Goal: Transaction & Acquisition: Purchase product/service

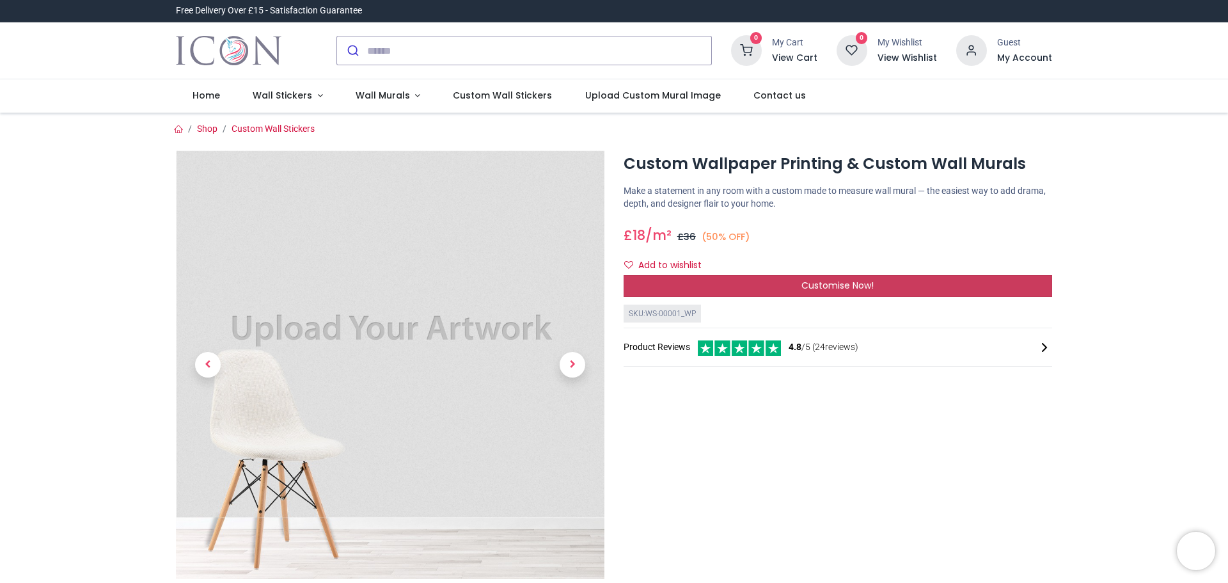
click at [764, 284] on div "Customise Now!" at bounding box center [837, 286] width 428 height 22
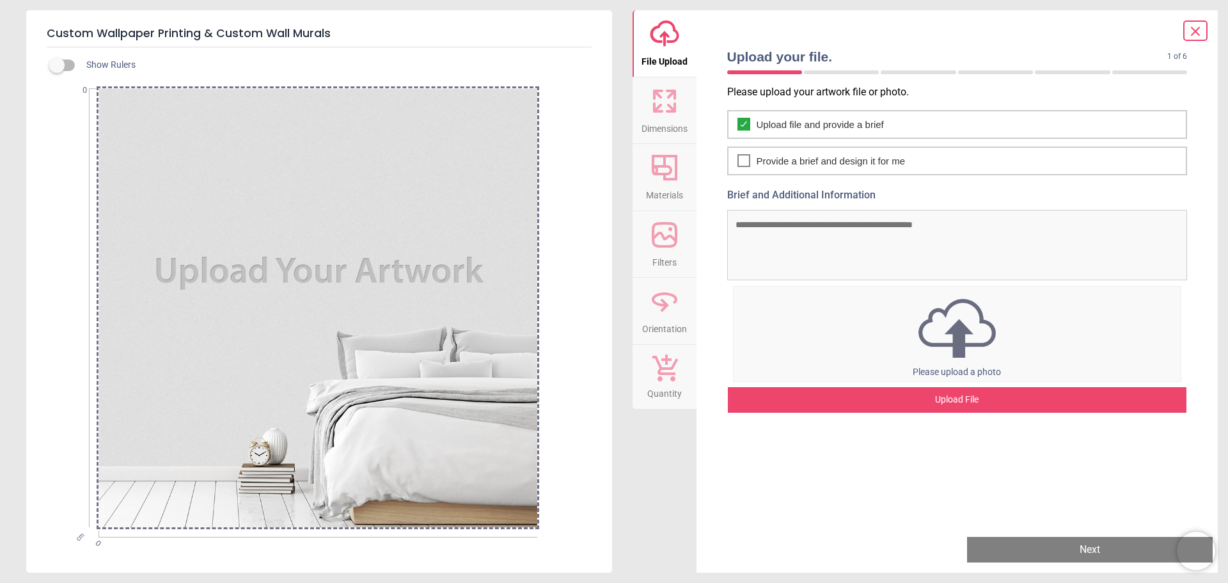
click at [932, 370] on span "Please upload a photo" at bounding box center [957, 371] width 88 height 10
click at [992, 325] on img at bounding box center [957, 328] width 448 height 67
click at [674, 114] on icon at bounding box center [664, 101] width 31 height 31
click at [910, 336] on img at bounding box center [957, 328] width 448 height 67
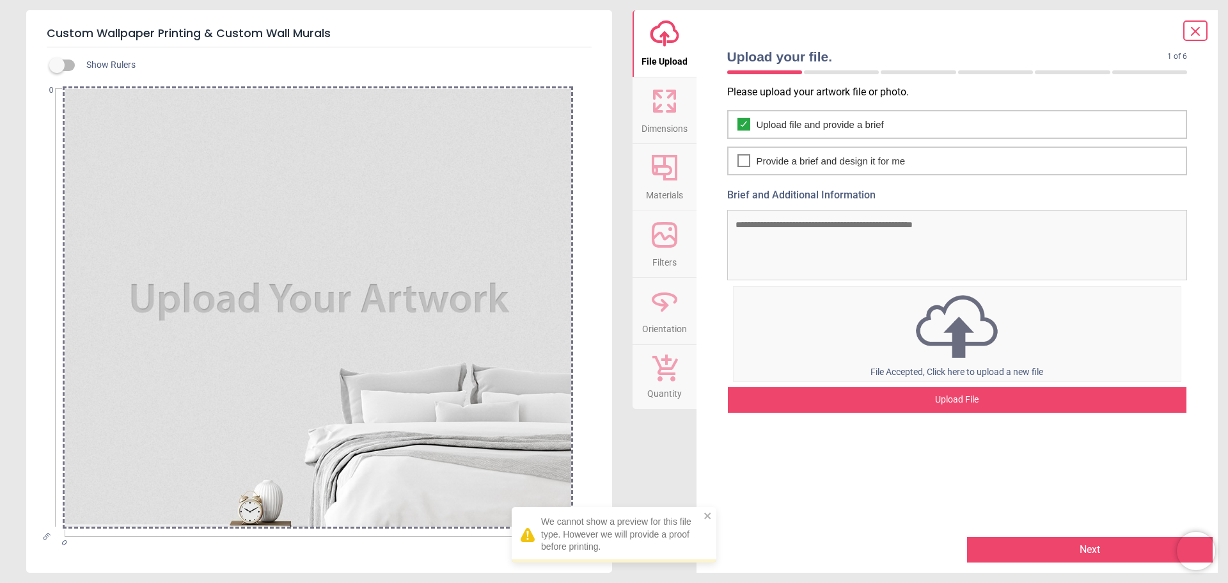
click at [675, 118] on span "Dimensions" at bounding box center [664, 125] width 46 height 19
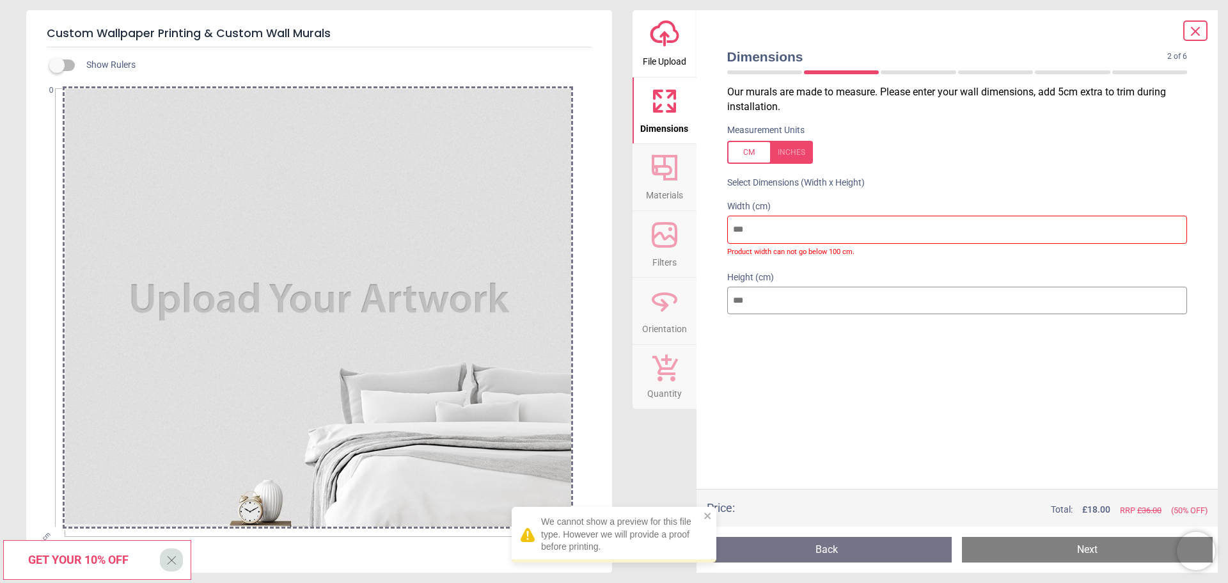
click at [755, 152] on div at bounding box center [770, 152] width 86 height 23
click at [782, 145] on div at bounding box center [770, 152] width 86 height 23
drag, startPoint x: 769, startPoint y: 233, endPoint x: 721, endPoint y: 236, distance: 47.4
click at [725, 237] on div "Width (cm) Product width can not go below 100 cm." at bounding box center [957, 227] width 481 height 71
drag, startPoint x: 752, startPoint y: 302, endPoint x: 720, endPoint y: 303, distance: 32.0
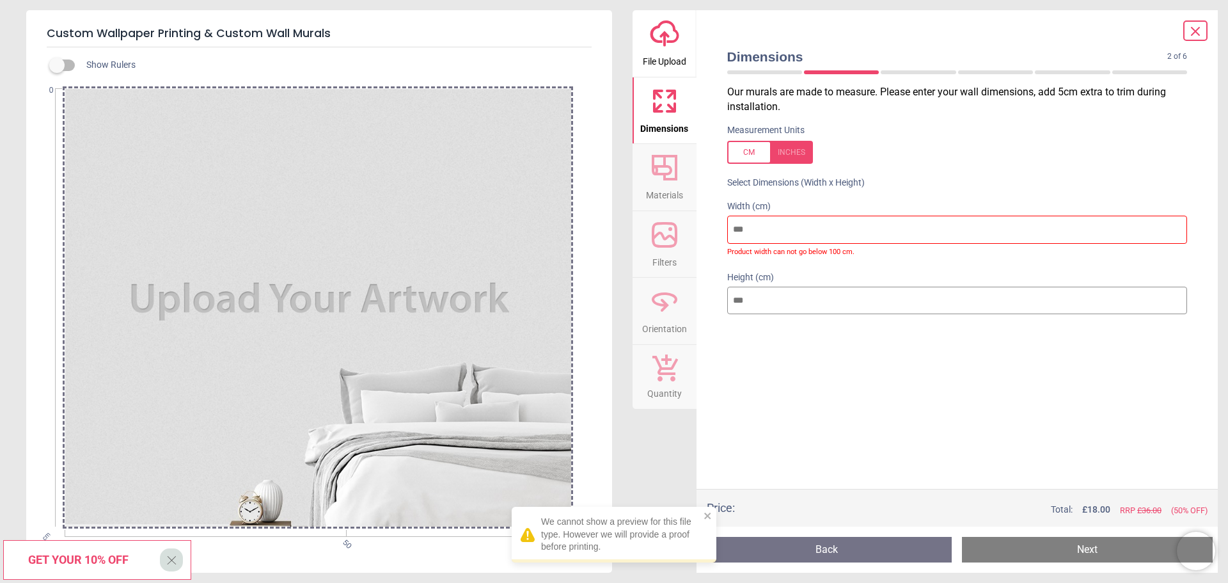
click at [721, 303] on div "Height (cm)" at bounding box center [957, 293] width 481 height 61
drag, startPoint x: 753, startPoint y: 220, endPoint x: 711, endPoint y: 233, distance: 43.5
click at [717, 225] on div "Width (cm) ** Product width can not go below 100 cm." at bounding box center [957, 227] width 481 height 71
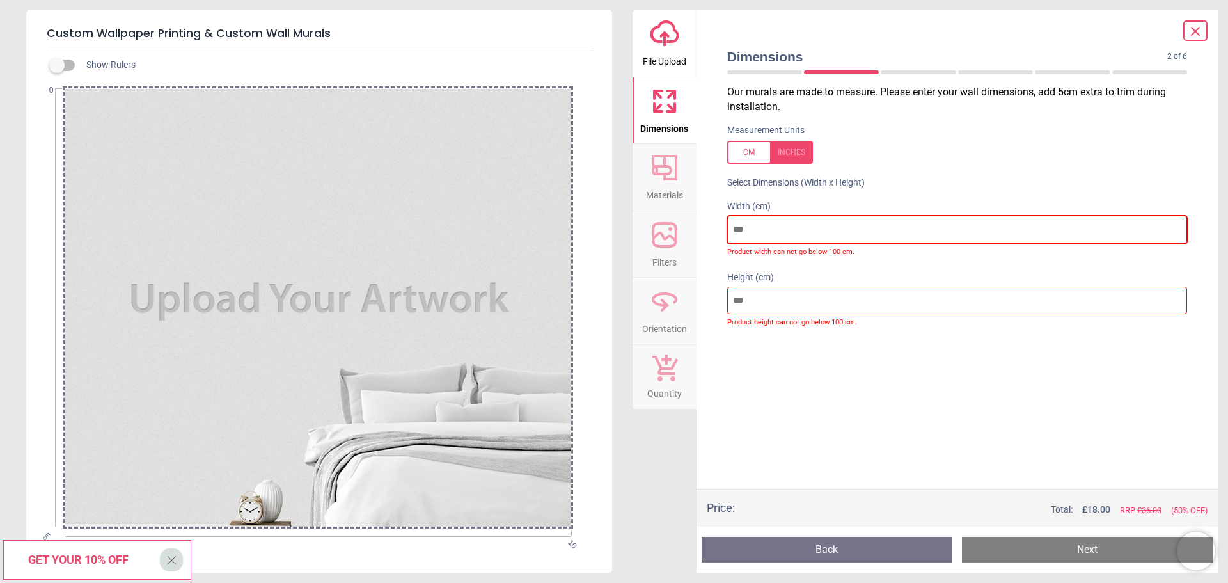
type input "**"
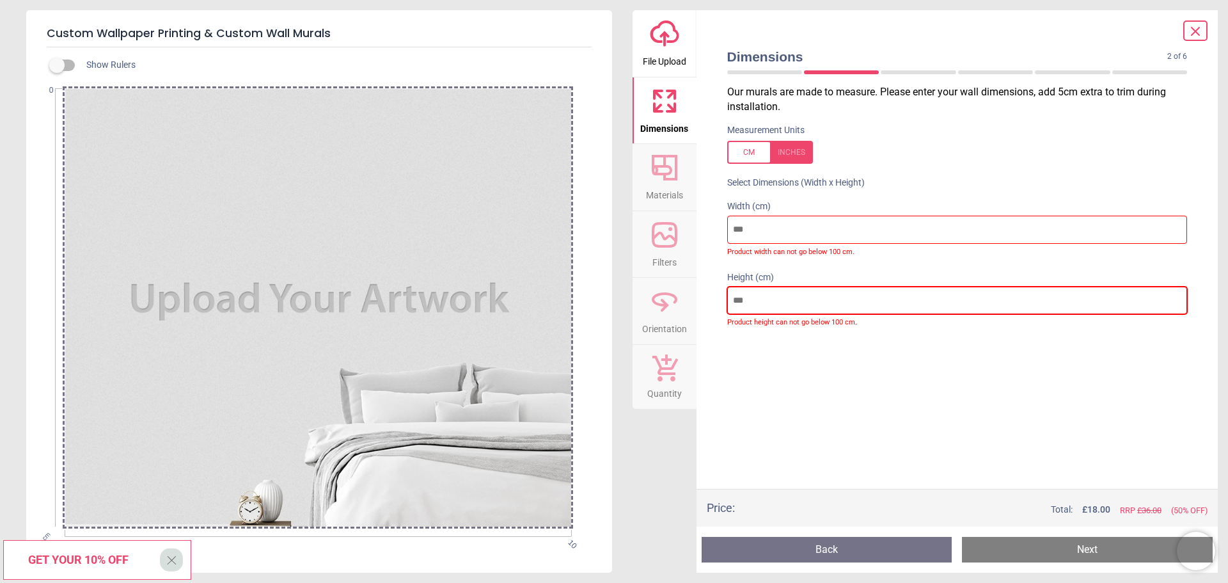
click at [780, 302] on input "number" at bounding box center [957, 300] width 460 height 28
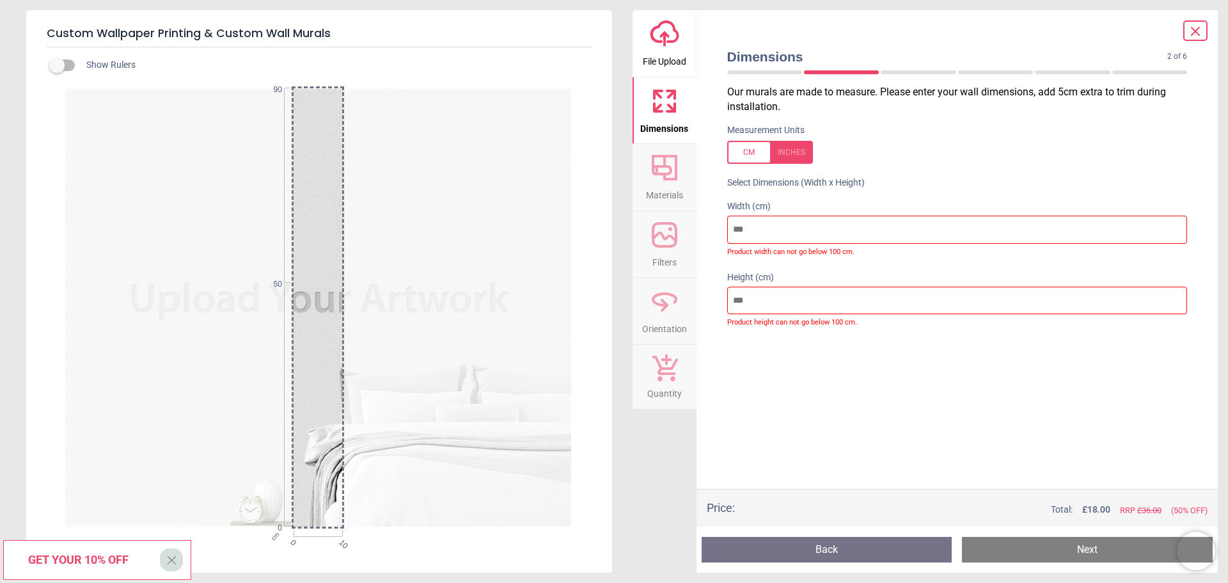
click at [826, 370] on div "Our murals are made to measure. Please enter your wall dimensions, add 5cm extr…" at bounding box center [957, 287] width 481 height 404
click at [675, 175] on icon at bounding box center [665, 168] width 26 height 26
click at [793, 359] on div at bounding box center [957, 350] width 481 height 32
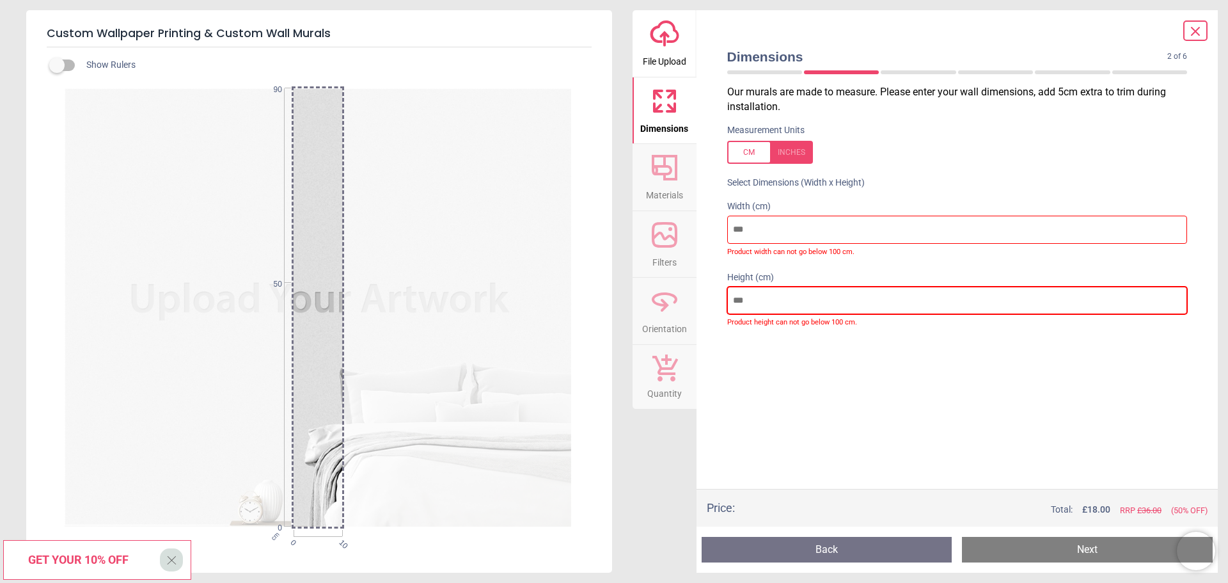
click at [723, 301] on div "Height (cm) ** Product height can not go below 100 cm." at bounding box center [957, 298] width 481 height 71
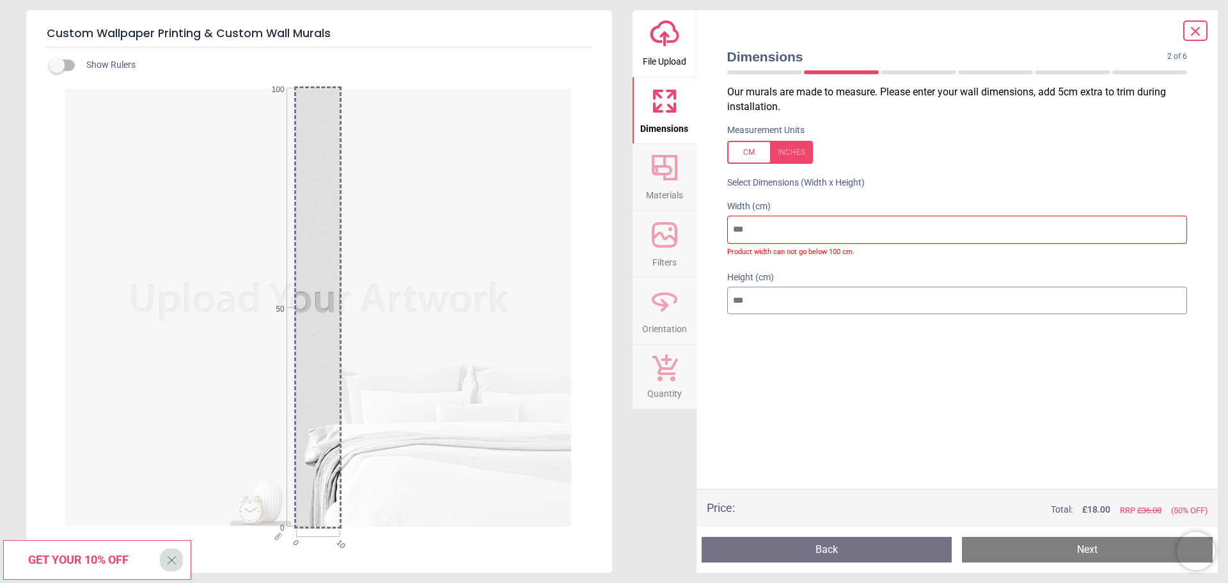
type input "***"
click at [780, 365] on div "Our murals are made to measure. Please enter your wall dimensions, add 5cm extr…" at bounding box center [957, 287] width 481 height 404
click at [772, 261] on div "Width (cm) ** Product width can not go below 100 cm." at bounding box center [957, 227] width 481 height 71
drag, startPoint x: 769, startPoint y: 233, endPoint x: 732, endPoint y: 240, distance: 37.0
click at [737, 239] on input "**" at bounding box center [957, 230] width 460 height 28
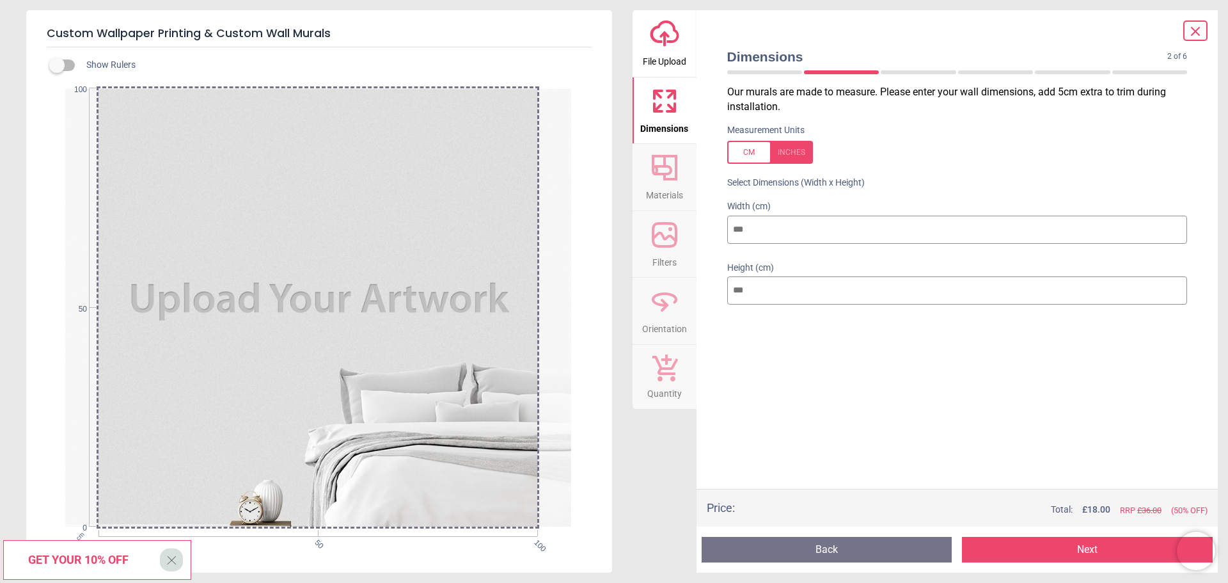
type input "***"
click at [792, 364] on div "Our murals are made to measure. Please enter your wall dimensions, add 5cm extr…" at bounding box center [957, 287] width 481 height 404
click at [658, 176] on icon at bounding box center [664, 167] width 31 height 31
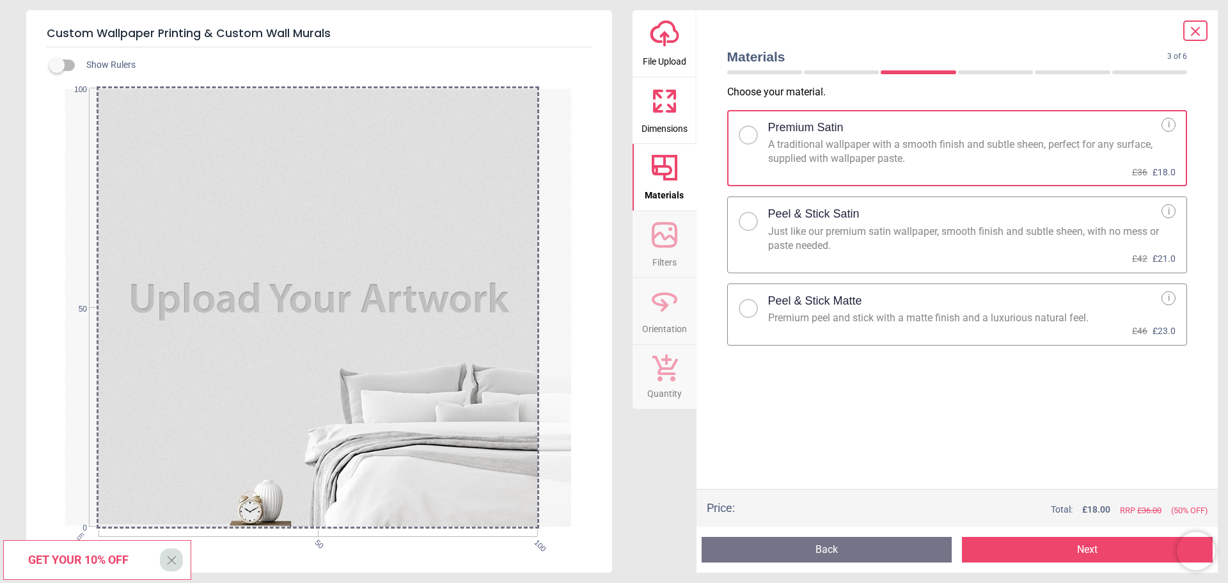
click at [804, 402] on div "Choose your material . Premium Satin A traditional wallpaper with a smooth fini…" at bounding box center [957, 287] width 481 height 404
click at [749, 222] on div at bounding box center [748, 221] width 8 height 8
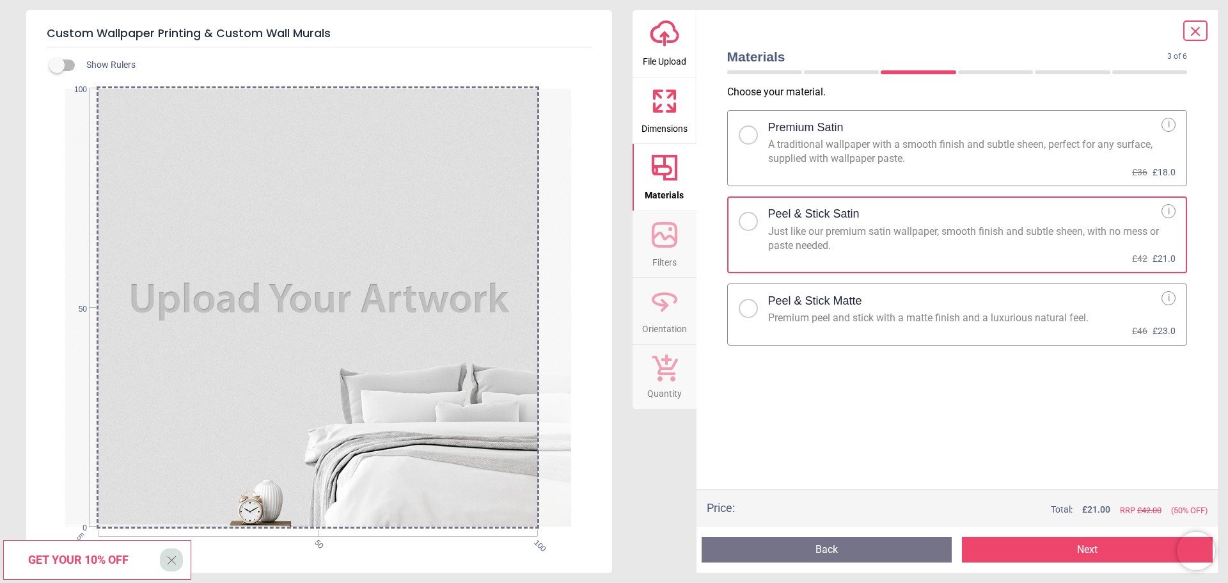
click at [969, 553] on button "Next" at bounding box center [1087, 550] width 251 height 26
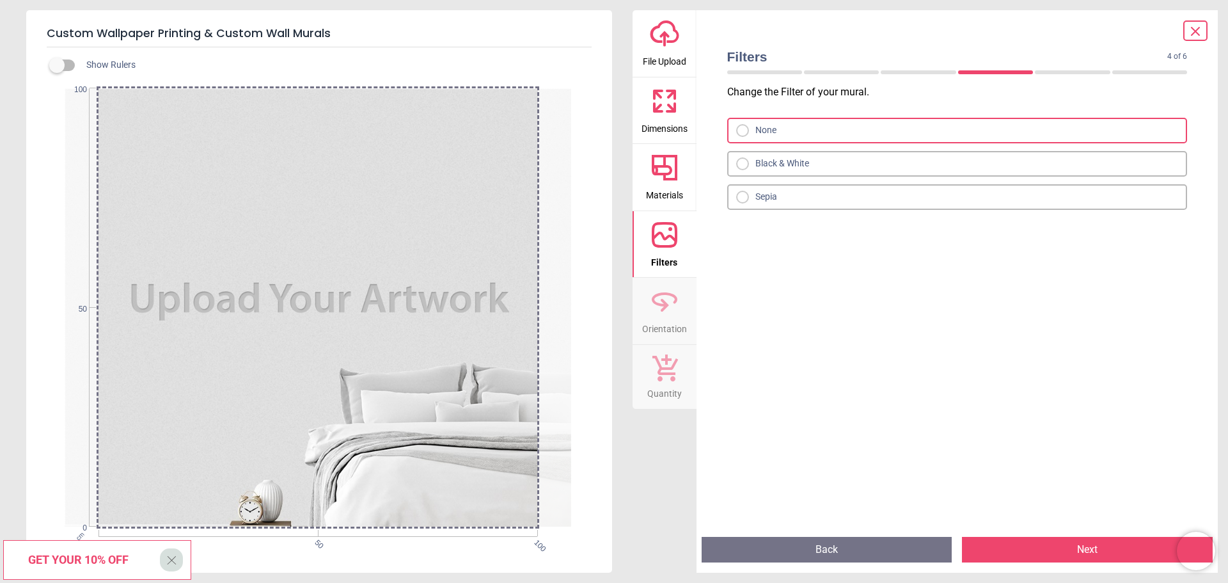
click at [748, 167] on div at bounding box center [742, 163] width 13 height 13
click at [749, 129] on div at bounding box center [745, 130] width 19 height 13
click at [969, 541] on button "Next" at bounding box center [1087, 550] width 251 height 26
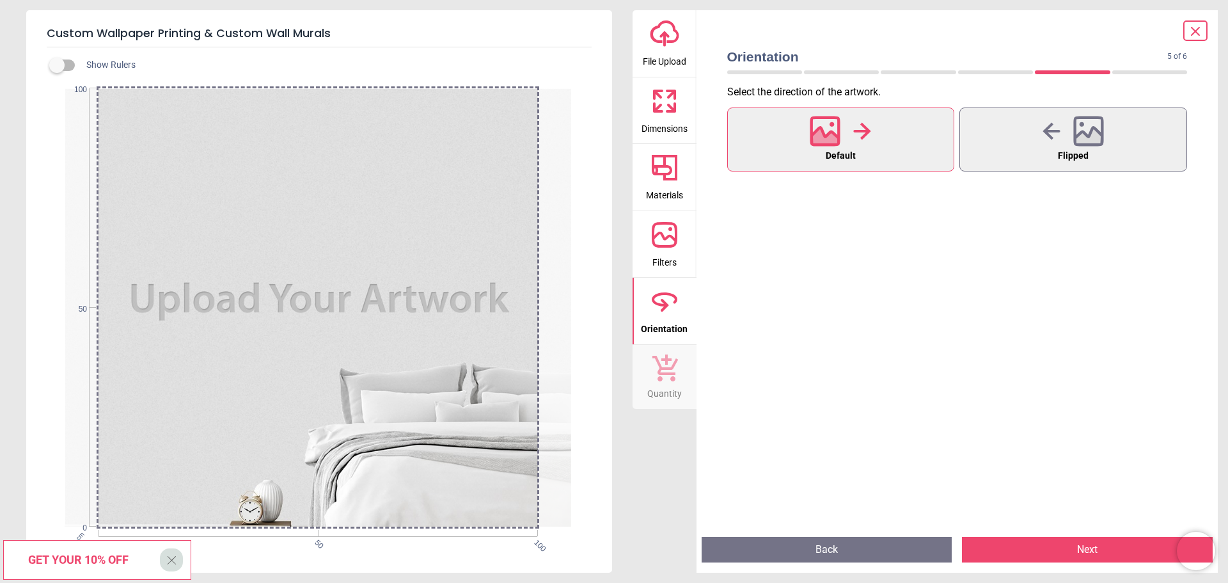
click at [989, 554] on button "Next" at bounding box center [1087, 550] width 251 height 26
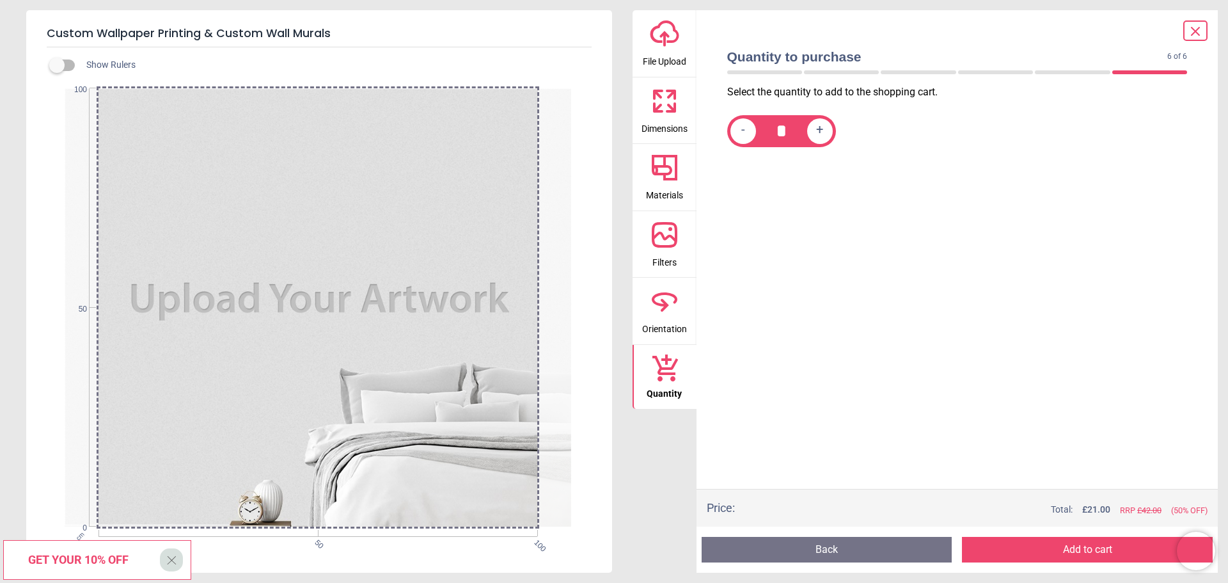
click at [1021, 546] on button "Add to cart" at bounding box center [1087, 550] width 251 height 26
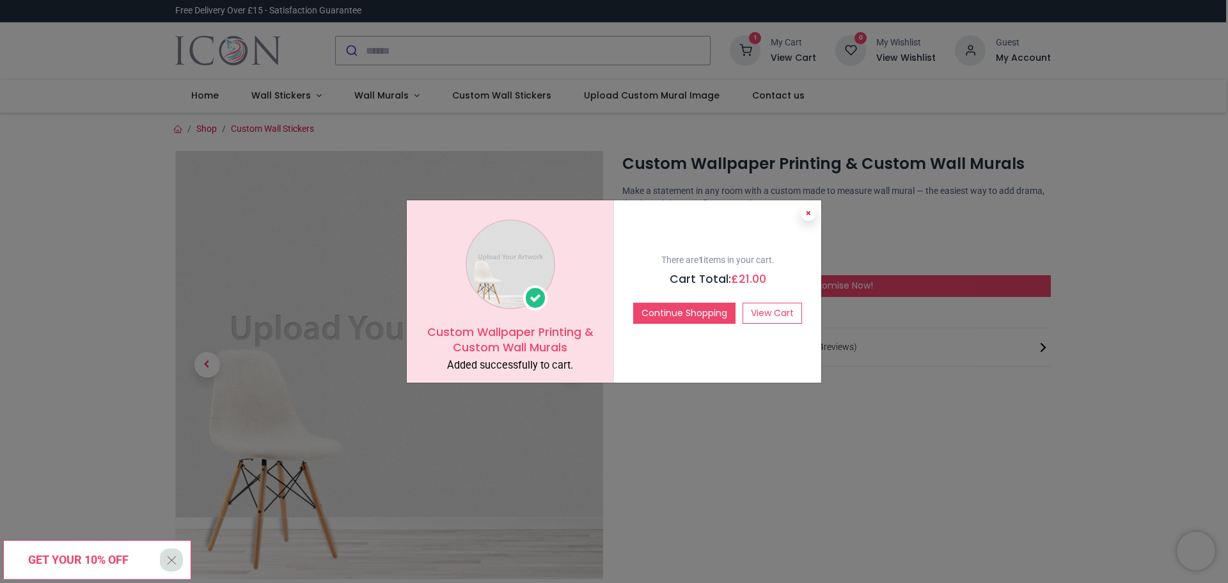
click at [812, 212] on button at bounding box center [808, 212] width 15 height 15
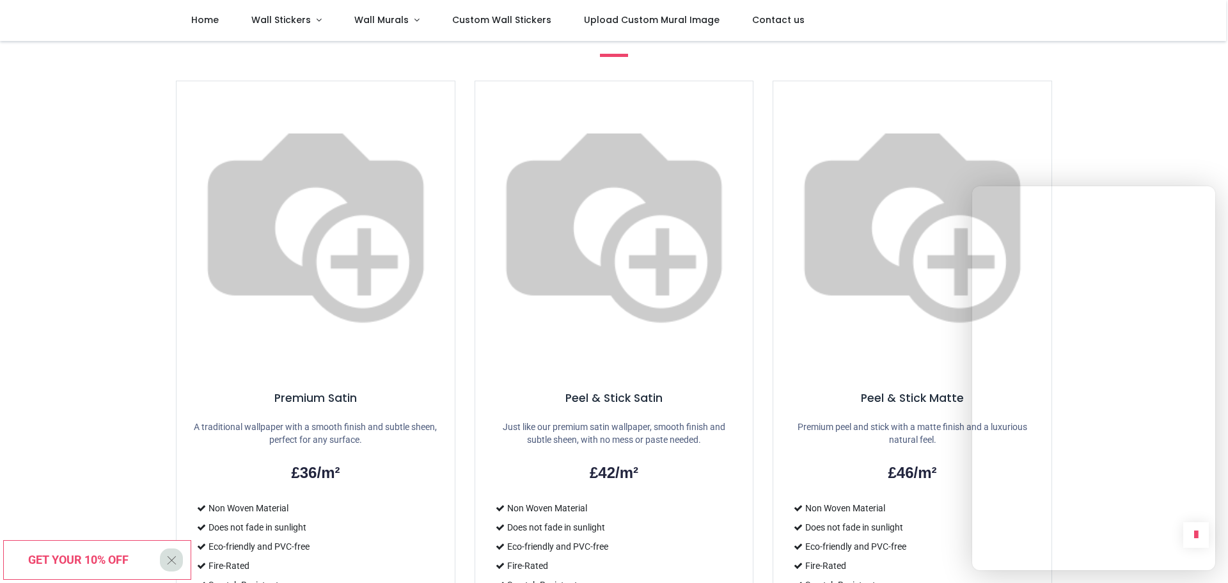
scroll to position [639, 0]
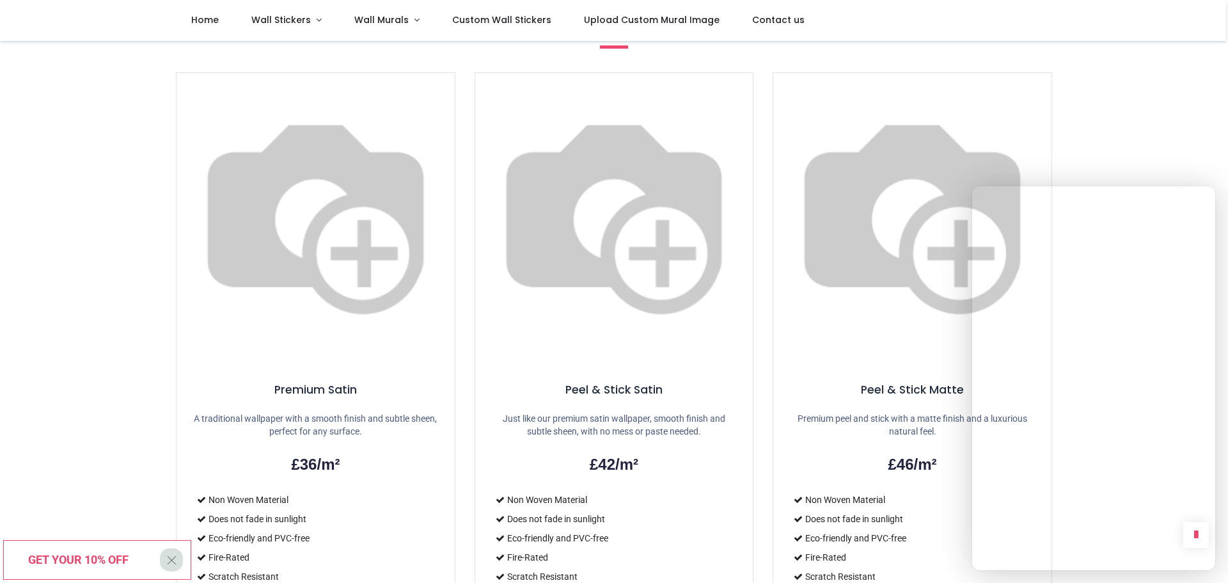
click at [761, 340] on div "Peel & Stick Satin Just like our premium satin wallpaper, smooth finish and sub…" at bounding box center [614, 394] width 299 height 665
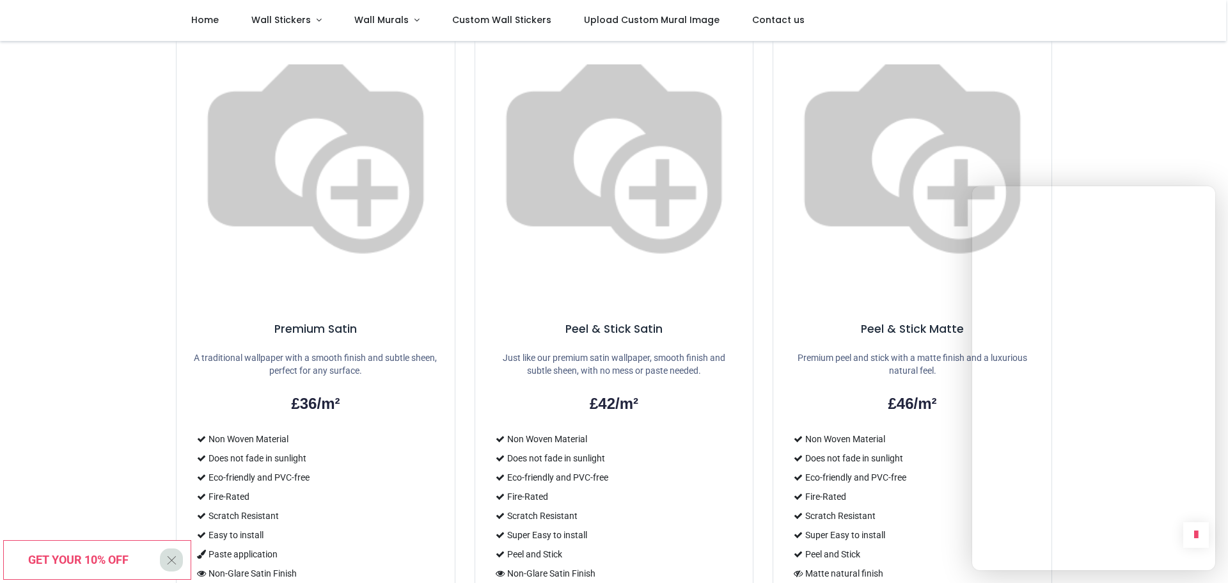
scroll to position [703, 0]
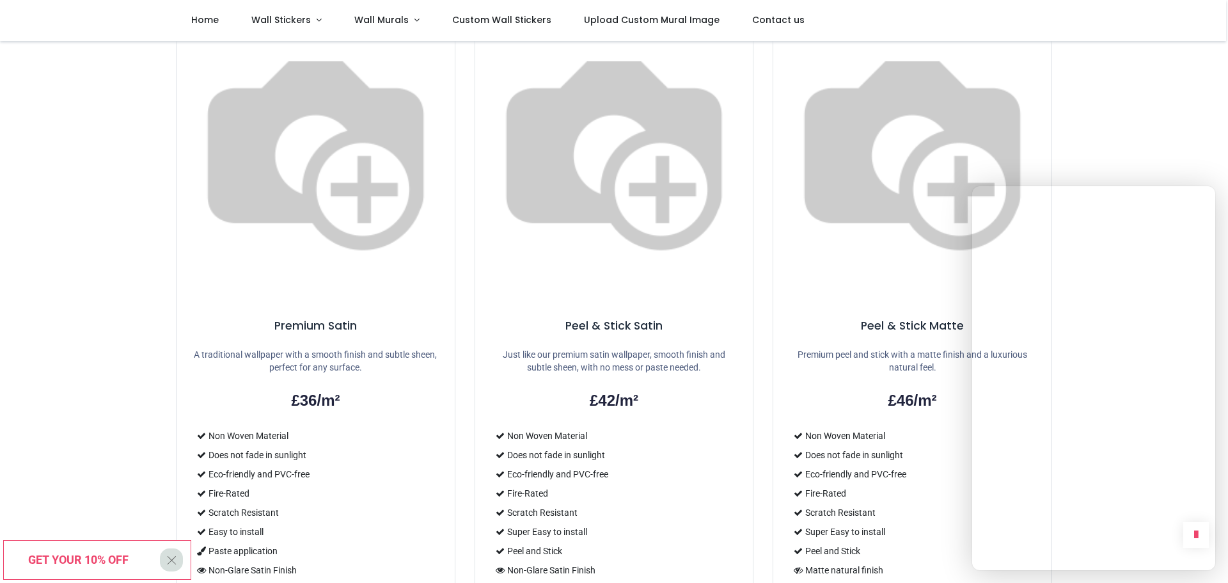
click at [761, 340] on div "Peel & Stick Satin Just like our premium satin wallpaper, smooth finish and sub…" at bounding box center [614, 330] width 299 height 665
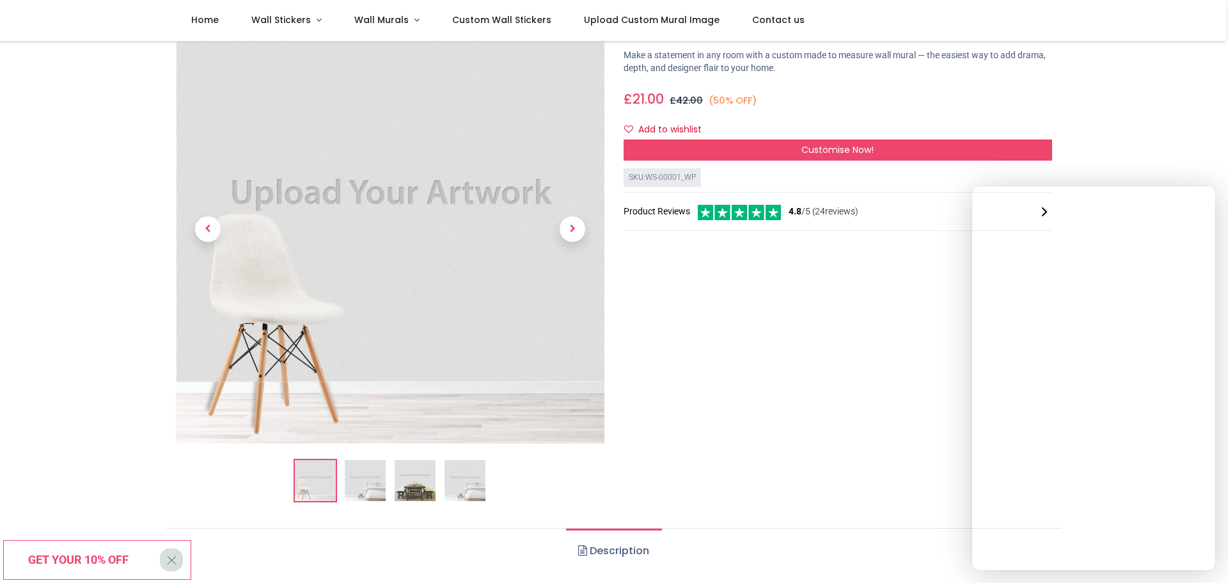
scroll to position [0, 0]
